Goal: Task Accomplishment & Management: Use online tool/utility

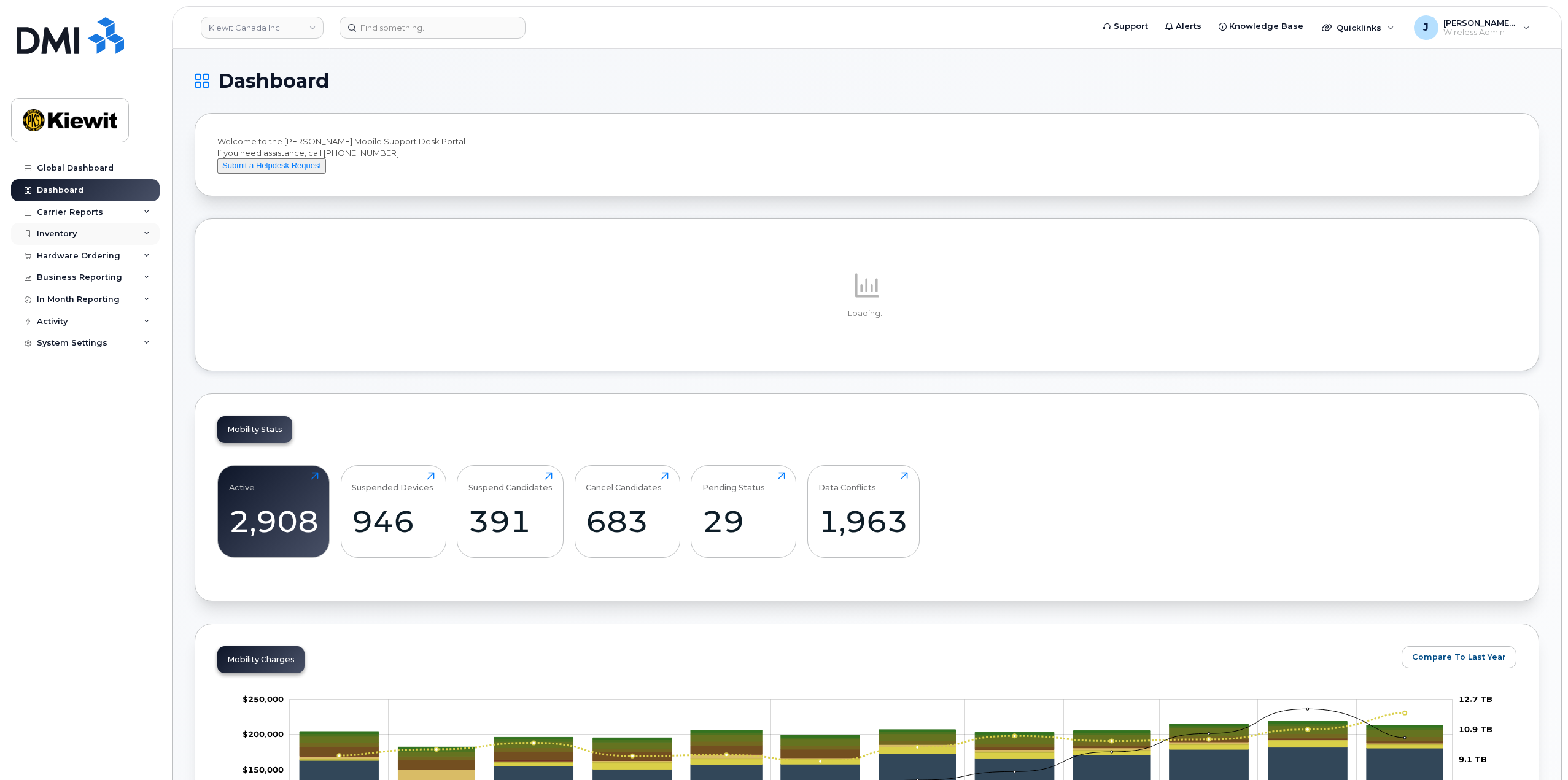
click at [147, 234] on icon at bounding box center [147, 233] width 6 height 6
click at [87, 259] on div "Mobility Devices" at bounding box center [77, 257] width 69 height 11
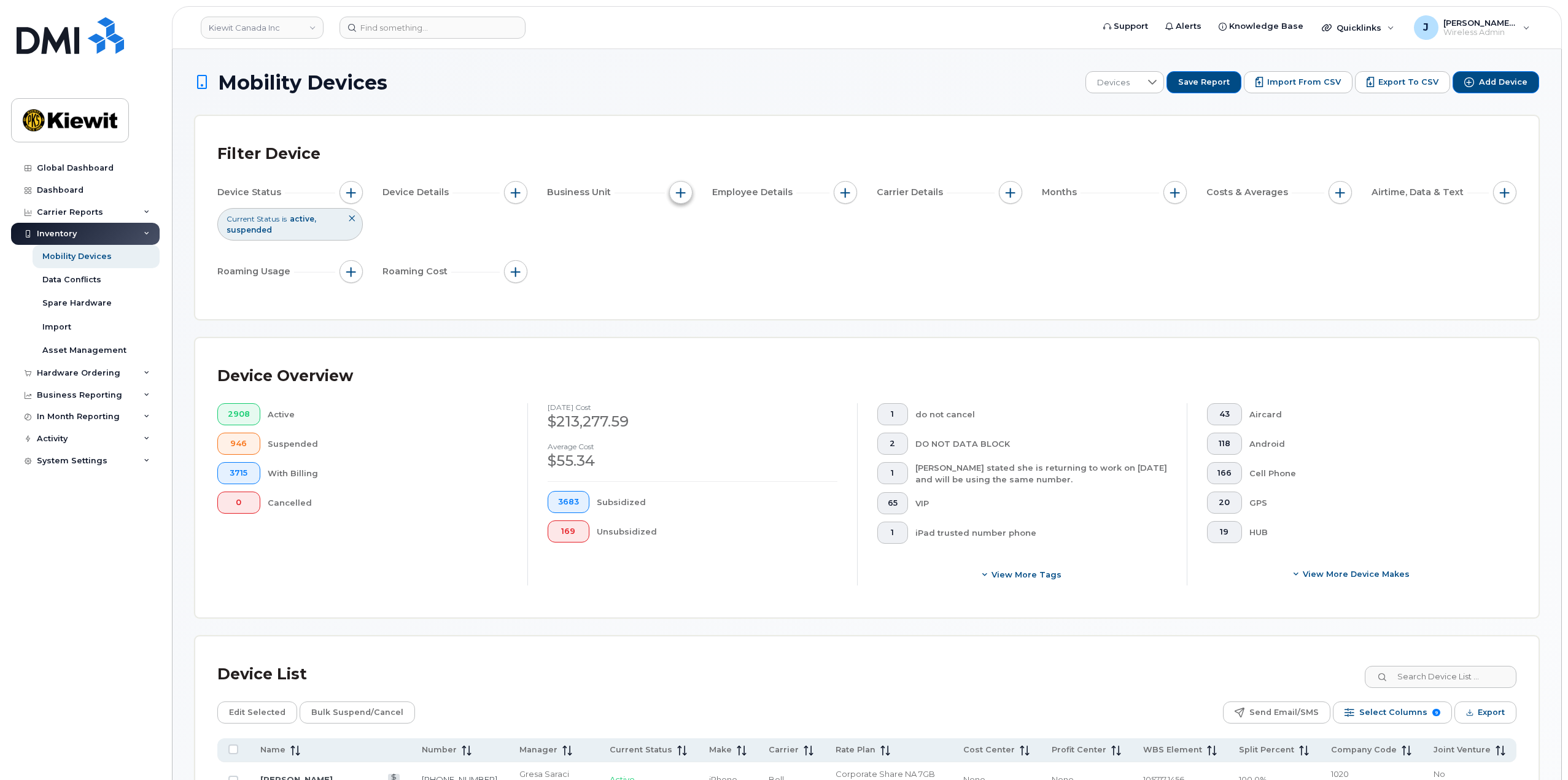
click at [677, 194] on span "button" at bounding box center [681, 192] width 9 height 9
click at [687, 282] on input "WBS Element" at bounding box center [684, 287] width 9 height 9
checkbox input "true"
click at [738, 314] on span "is" at bounding box center [750, 311] width 105 height 22
click at [737, 388] on span "contains" at bounding box center [723, 388] width 35 height 11
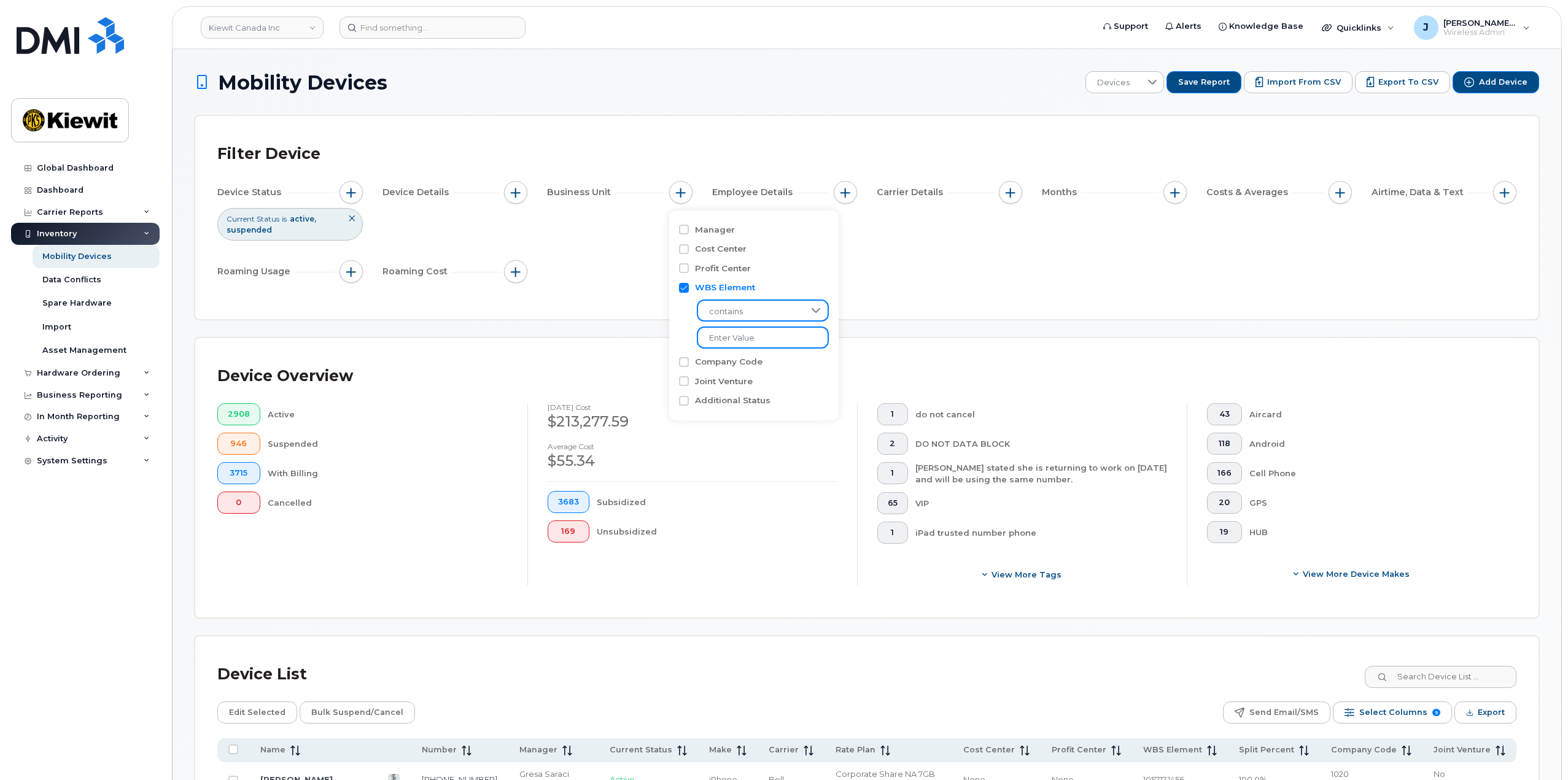
click at [715, 340] on input "text" at bounding box center [762, 336] width 132 height 22
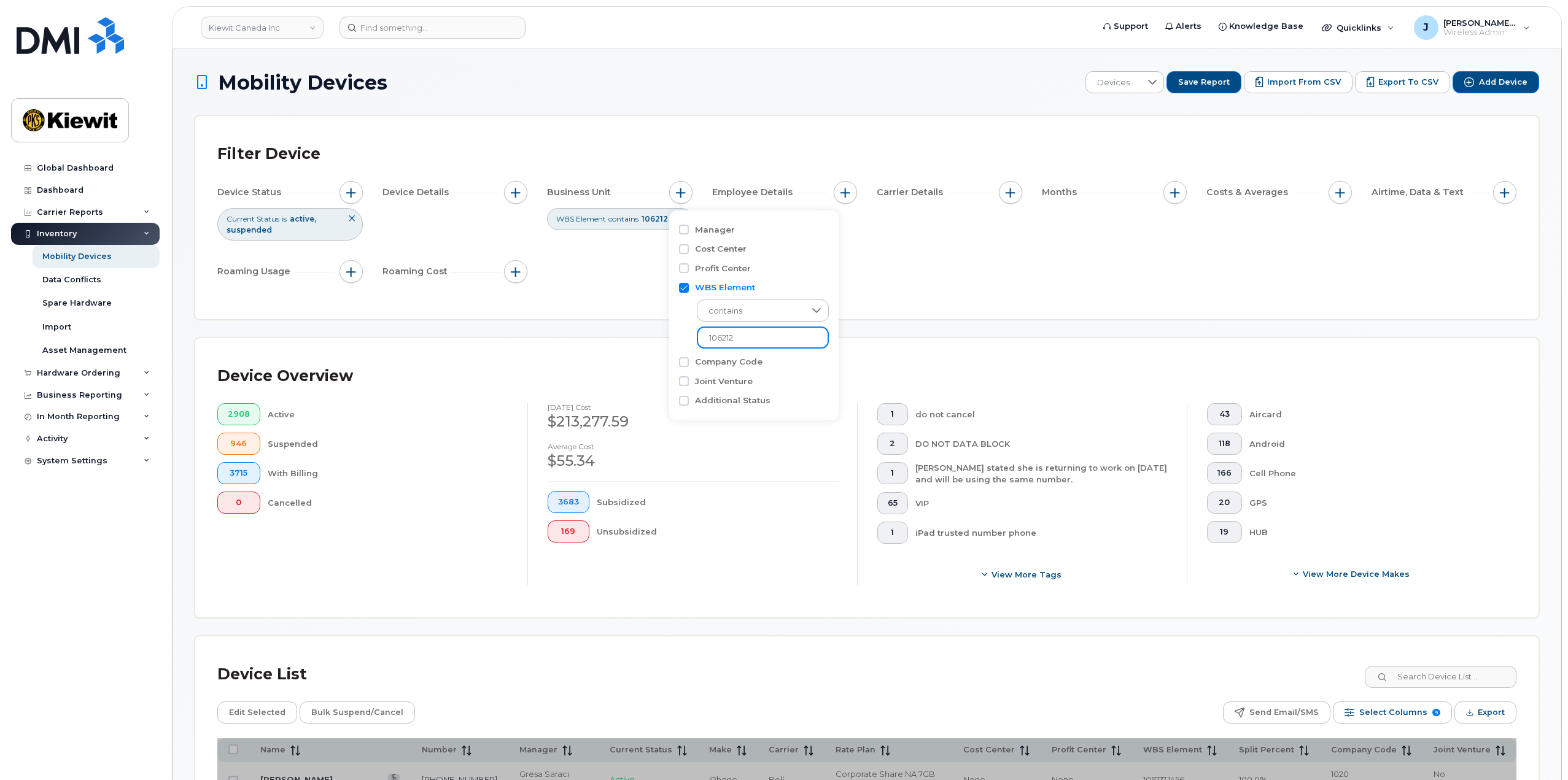
type input "106212"
click at [886, 261] on div "Device Status Current Status is active suspended Device Details Business Unit W…" at bounding box center [866, 234] width 1299 height 107
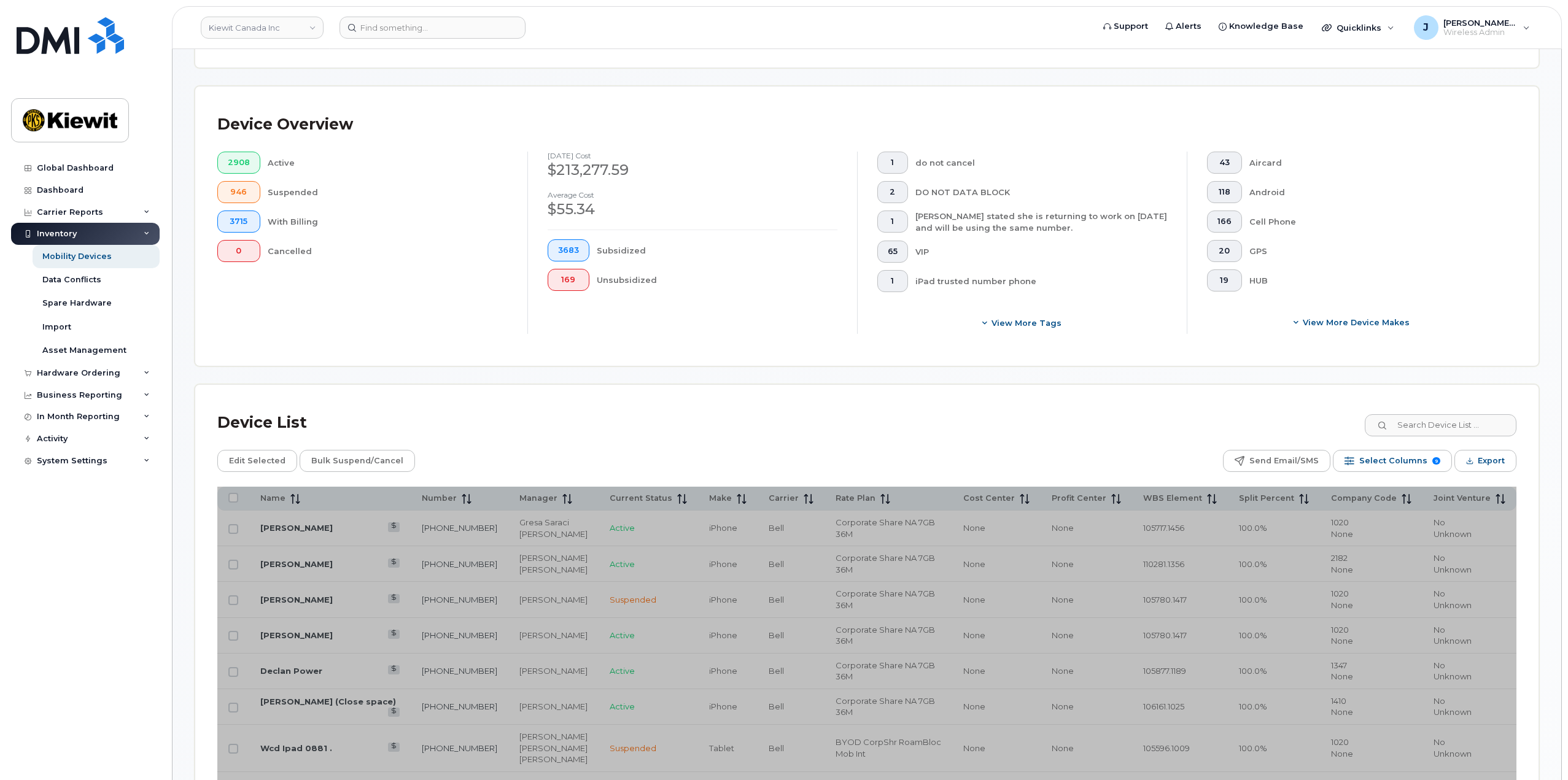
scroll to position [245, 0]
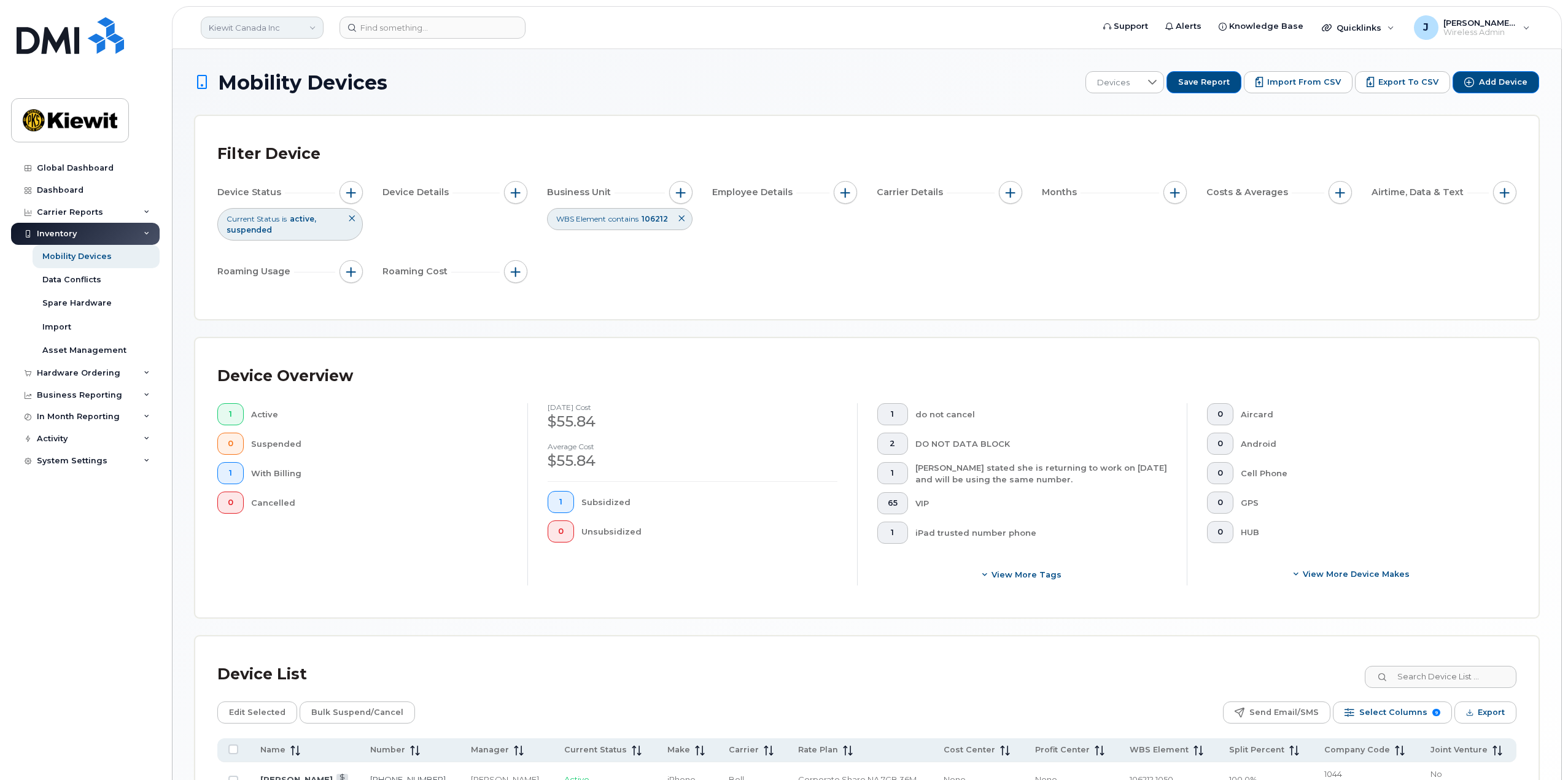
drag, startPoint x: 310, startPoint y: 44, endPoint x: 305, endPoint y: 34, distance: 11.2
click at [310, 44] on header "Kiewit Canada Inc Support Alerts Knowledge Base Quicklinks Suspend / Cancel Dev…" at bounding box center [866, 27] width 1390 height 43
click at [302, 30] on link "Kiewit Canada Inc" at bounding box center [262, 27] width 122 height 22
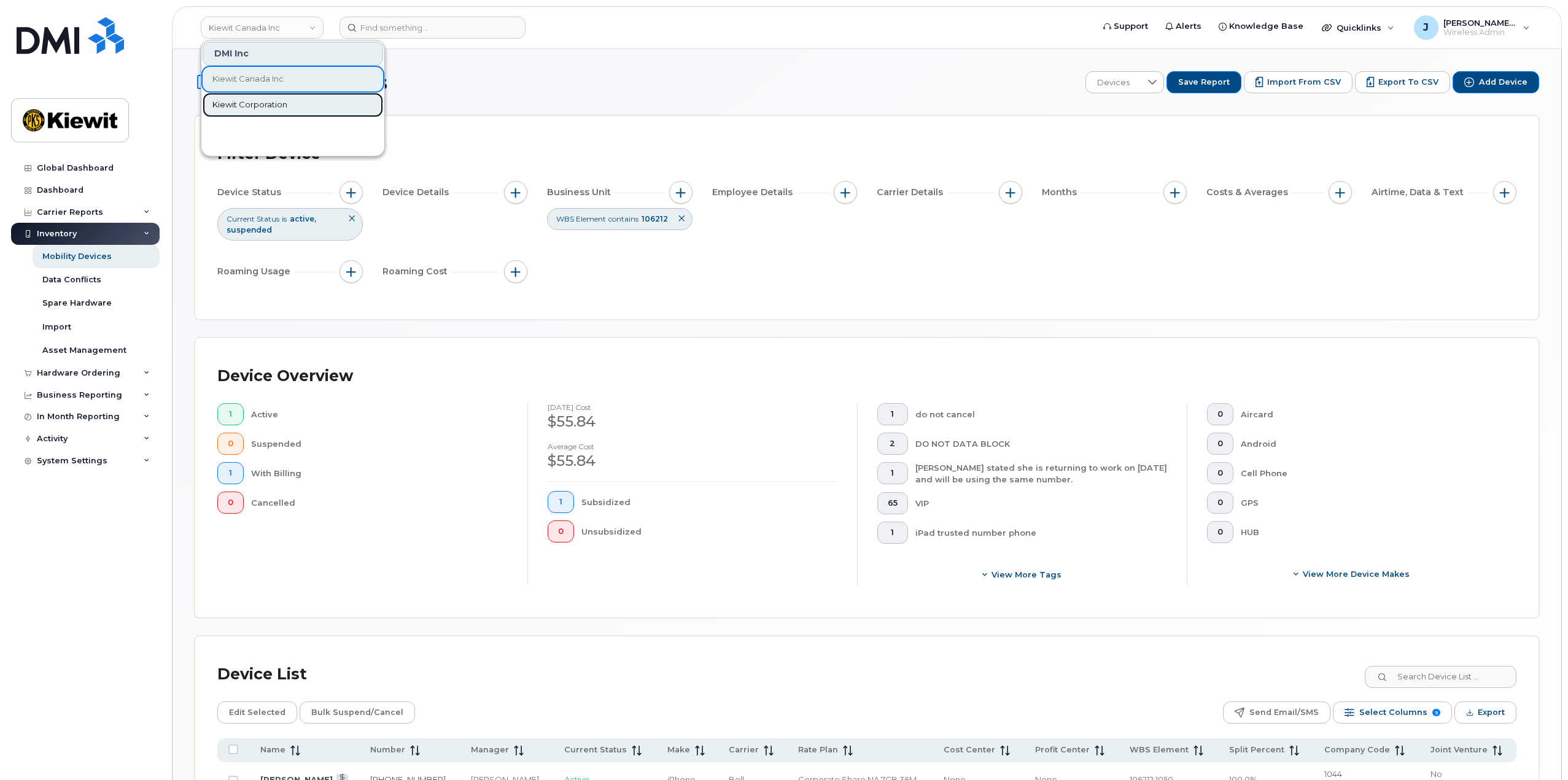
click at [278, 93] on link "Kiewit Corporation" at bounding box center [293, 105] width 180 height 25
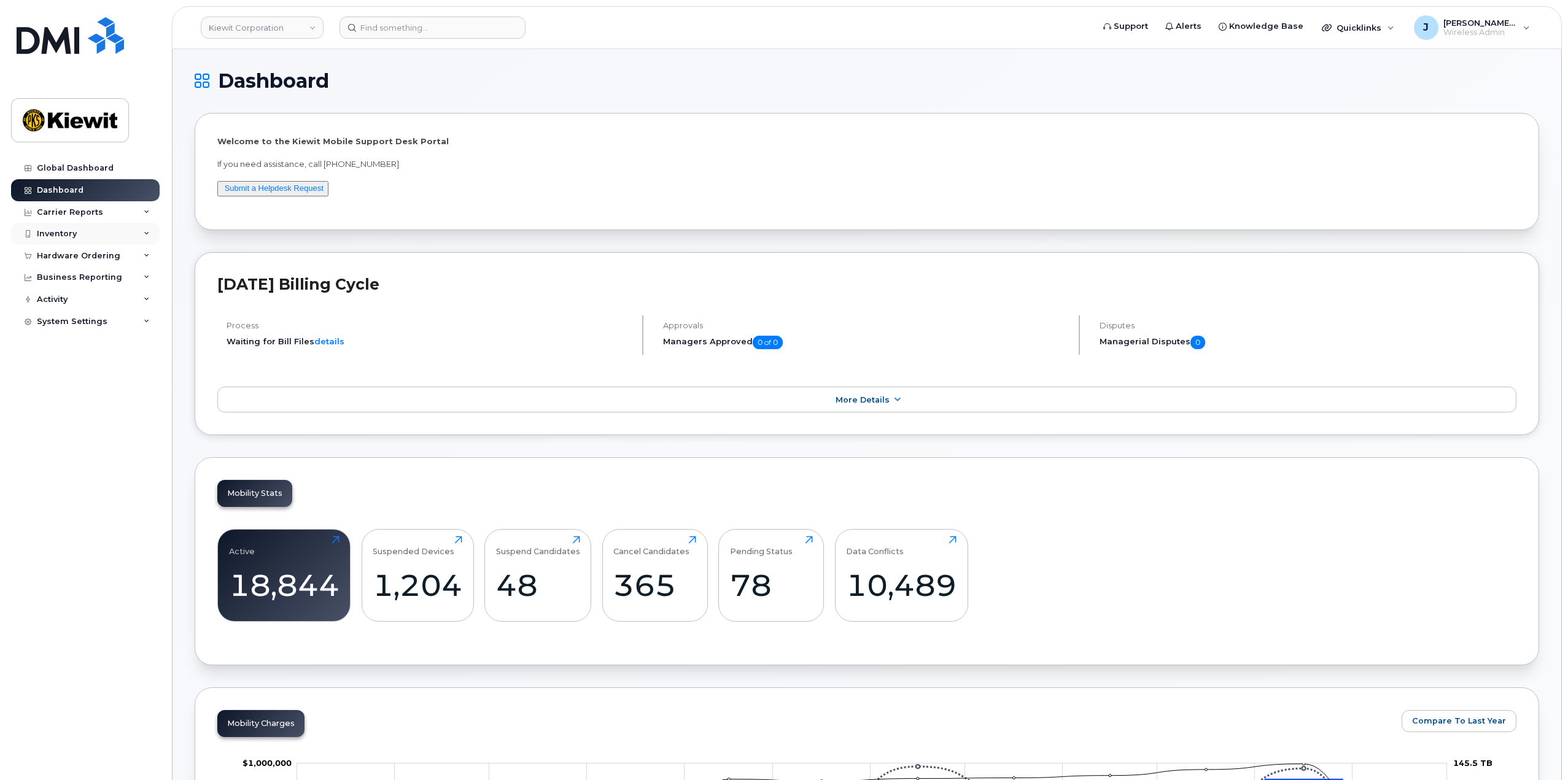
click at [148, 236] on icon at bounding box center [147, 233] width 6 height 6
click at [102, 262] on div "Mobility Devices" at bounding box center [77, 257] width 69 height 11
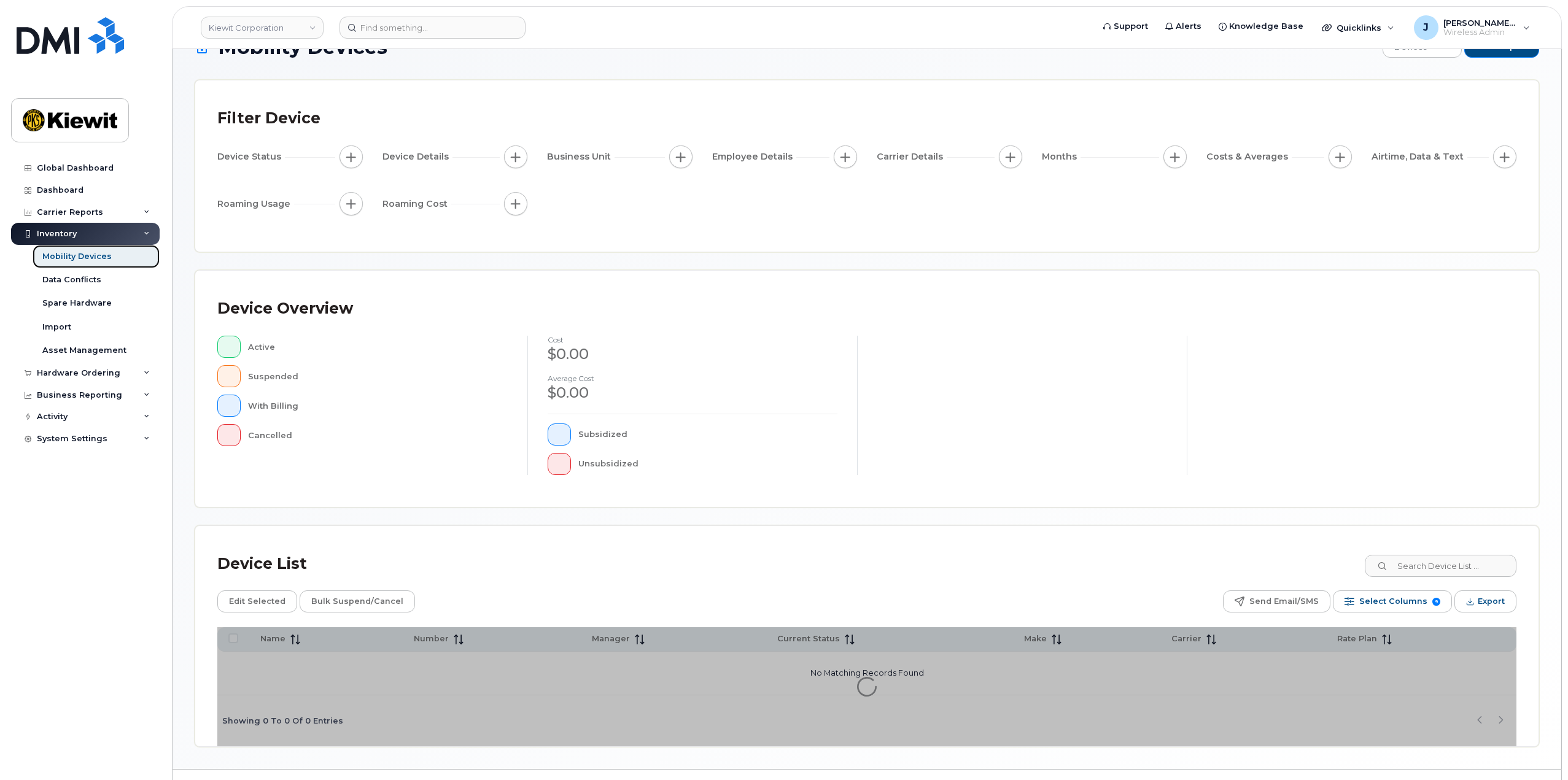
scroll to position [63, 0]
